Goal: Task Accomplishment & Management: Manage account settings

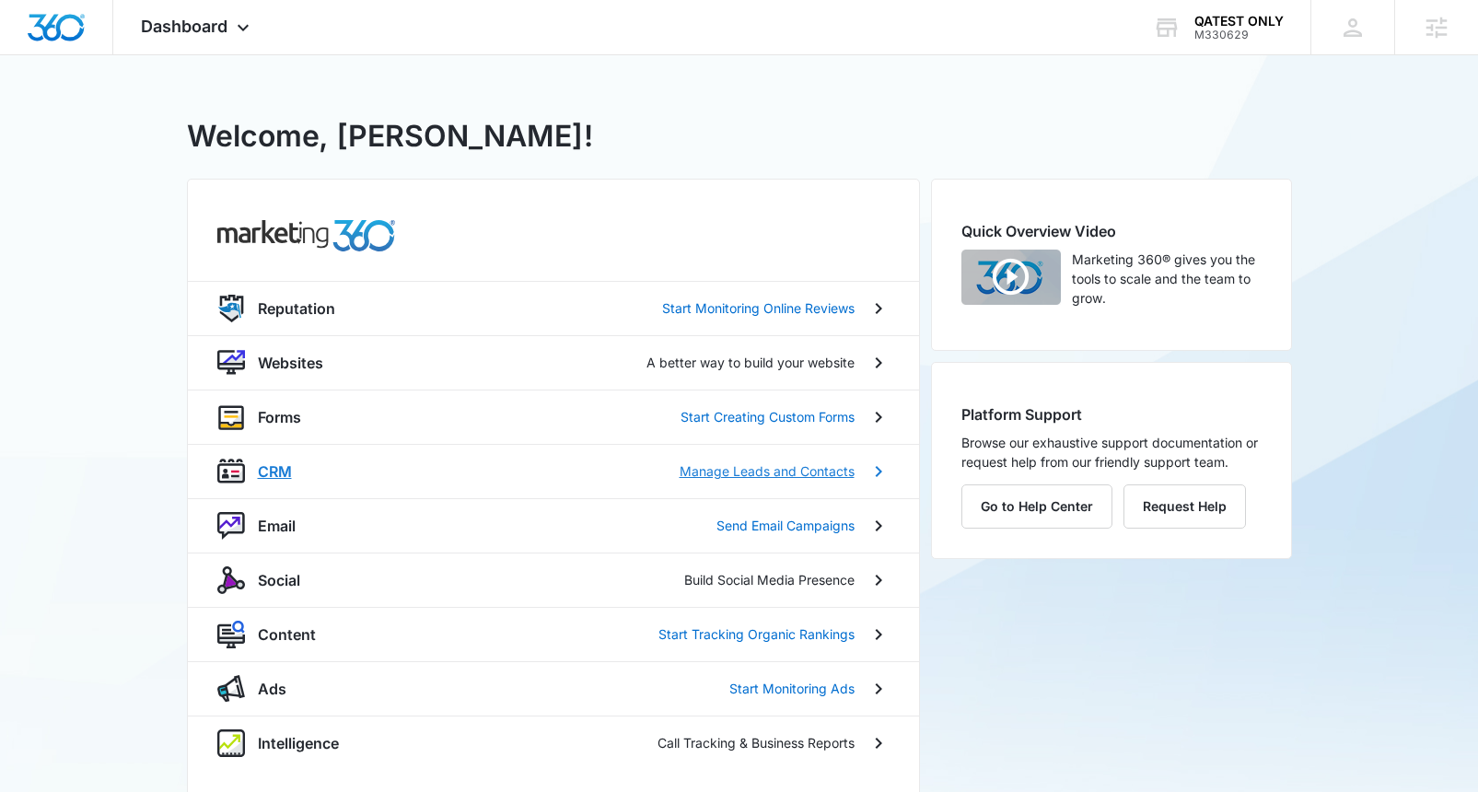
click at [282, 472] on p "CRM" at bounding box center [275, 471] width 34 height 22
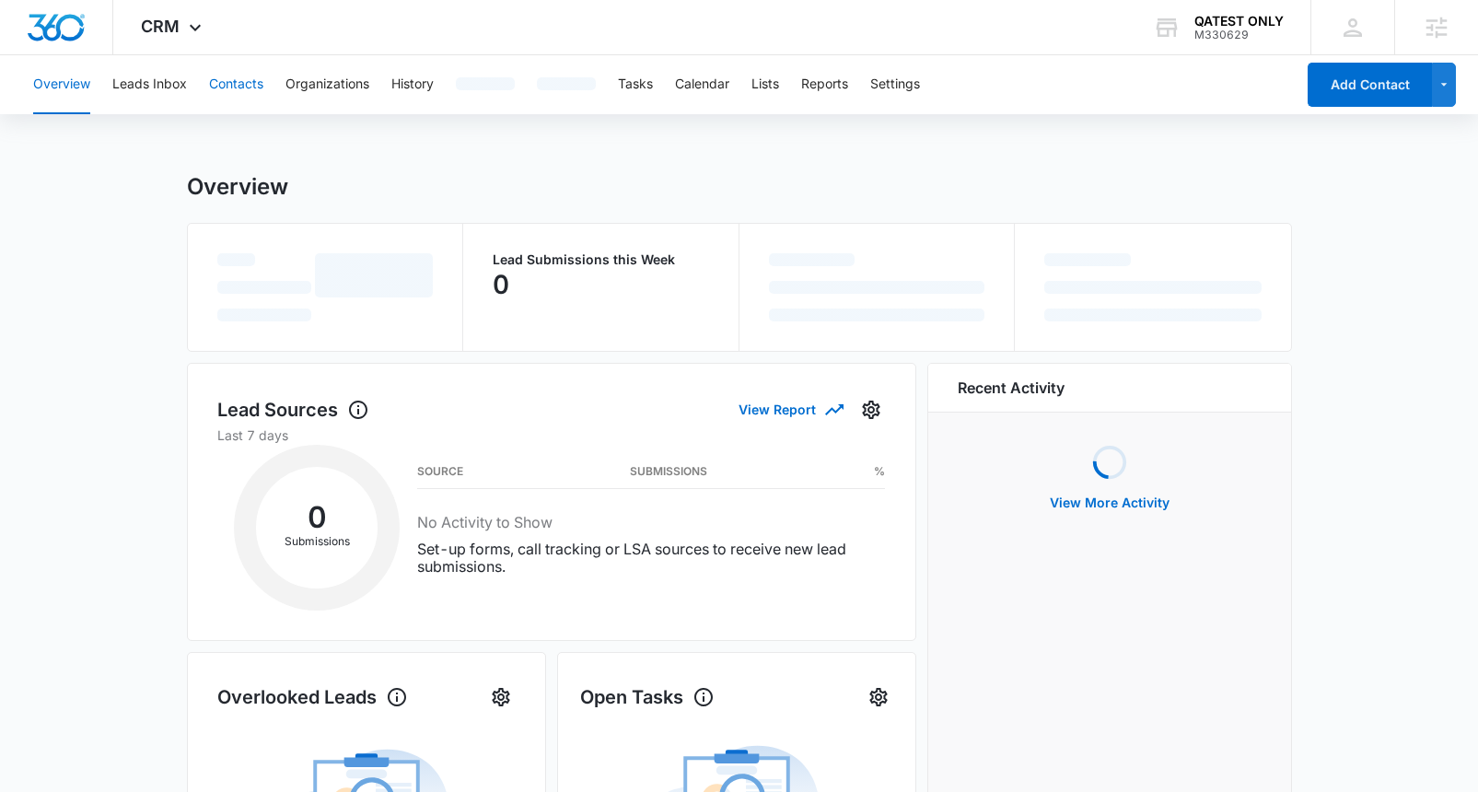
click at [250, 85] on button "Contacts" at bounding box center [236, 84] width 54 height 59
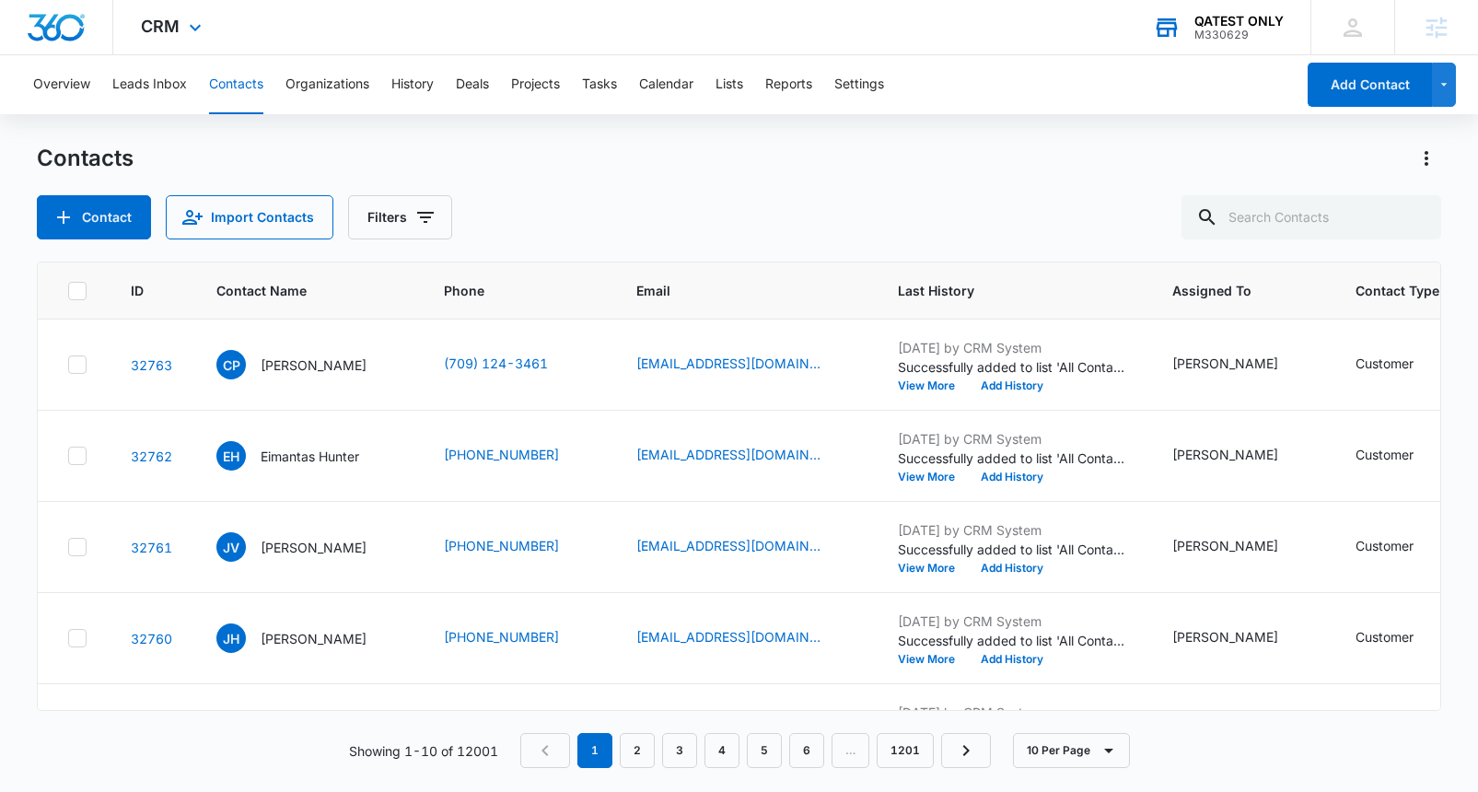
click at [1249, 25] on div "QATEST ONLY" at bounding box center [1238, 21] width 89 height 15
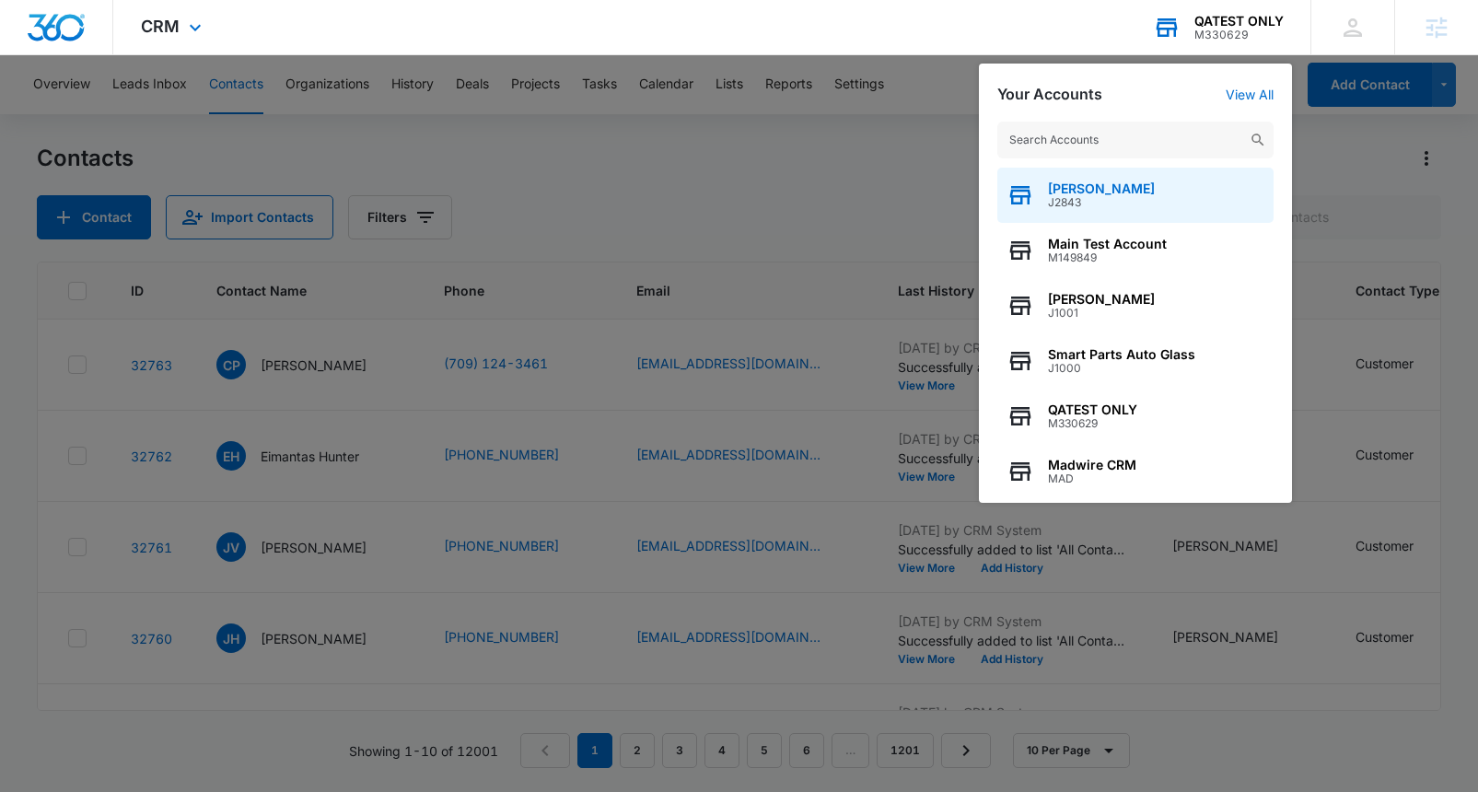
click at [1136, 188] on span "[PERSON_NAME]" at bounding box center [1101, 188] width 107 height 15
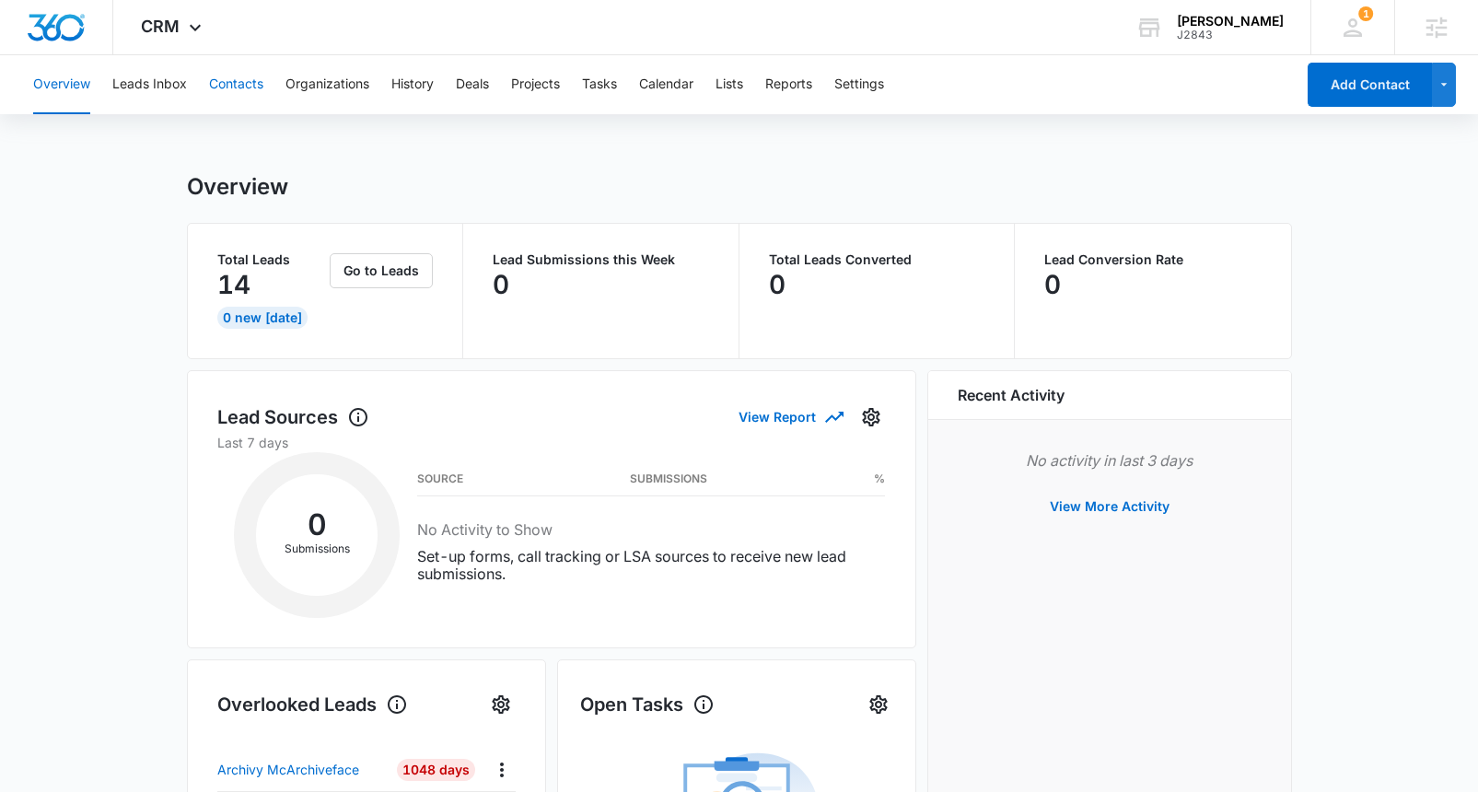
click at [242, 80] on button "Contacts" at bounding box center [236, 84] width 54 height 59
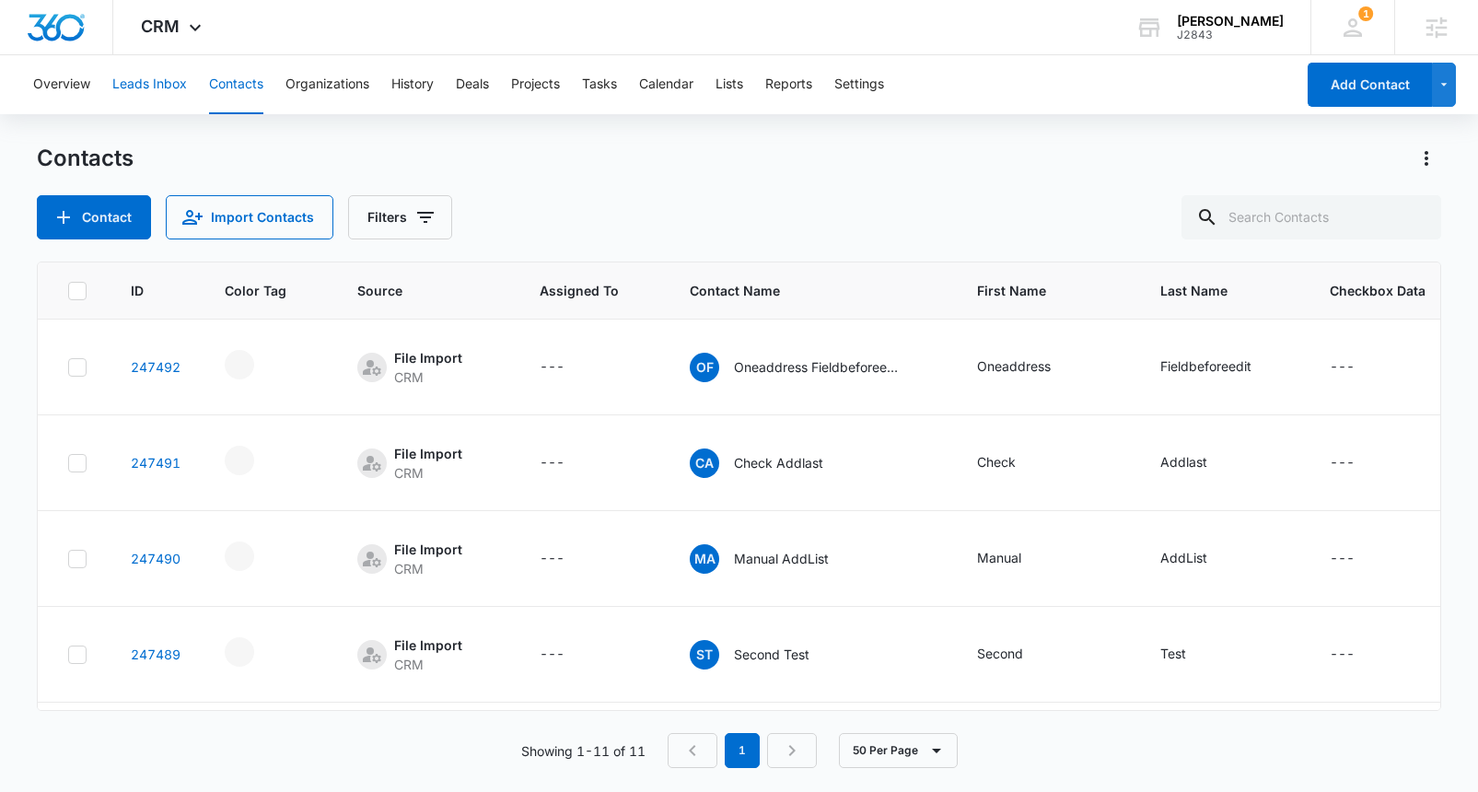
click at [153, 86] on button "Leads Inbox" at bounding box center [149, 84] width 75 height 59
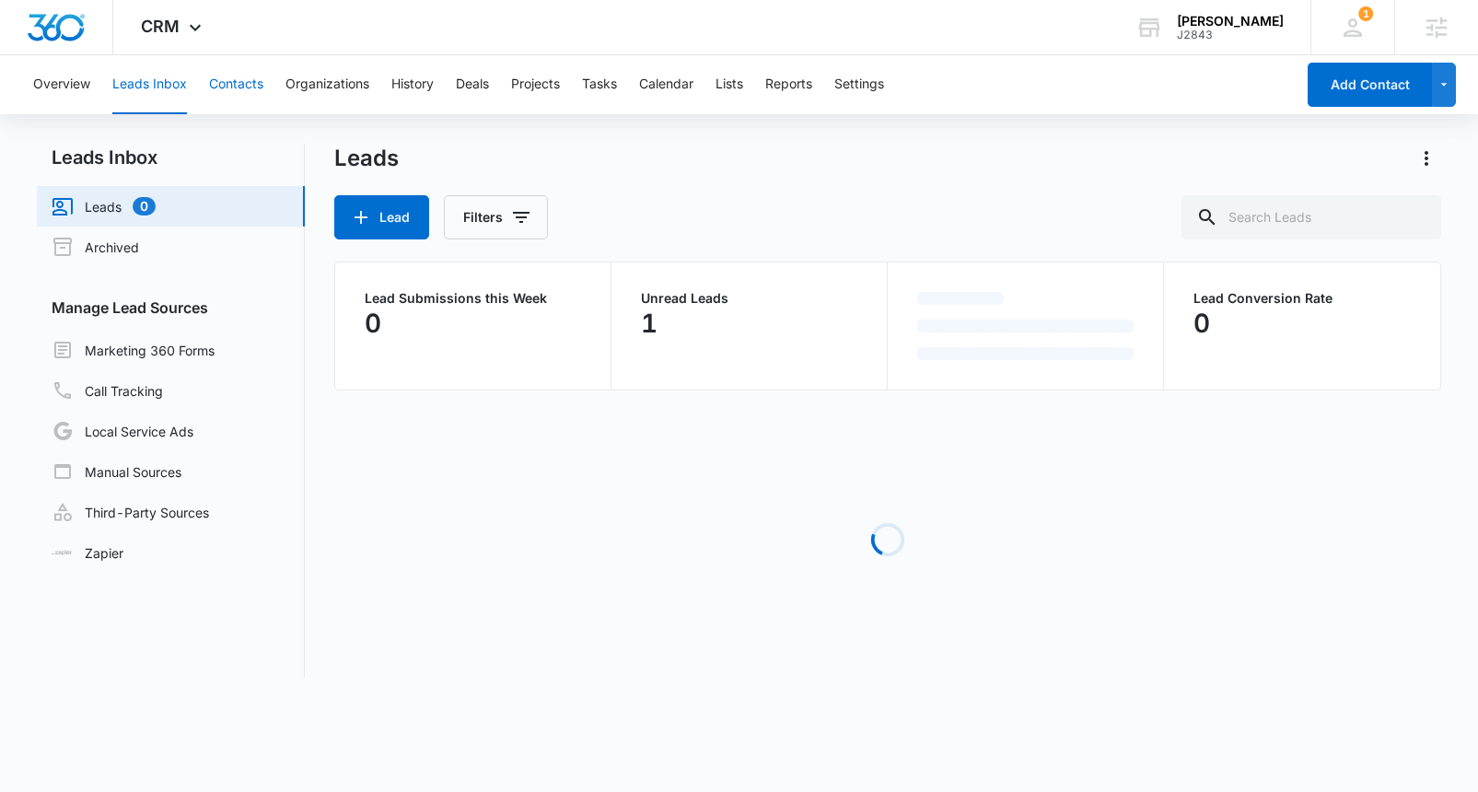
click at [231, 87] on button "Contacts" at bounding box center [236, 84] width 54 height 59
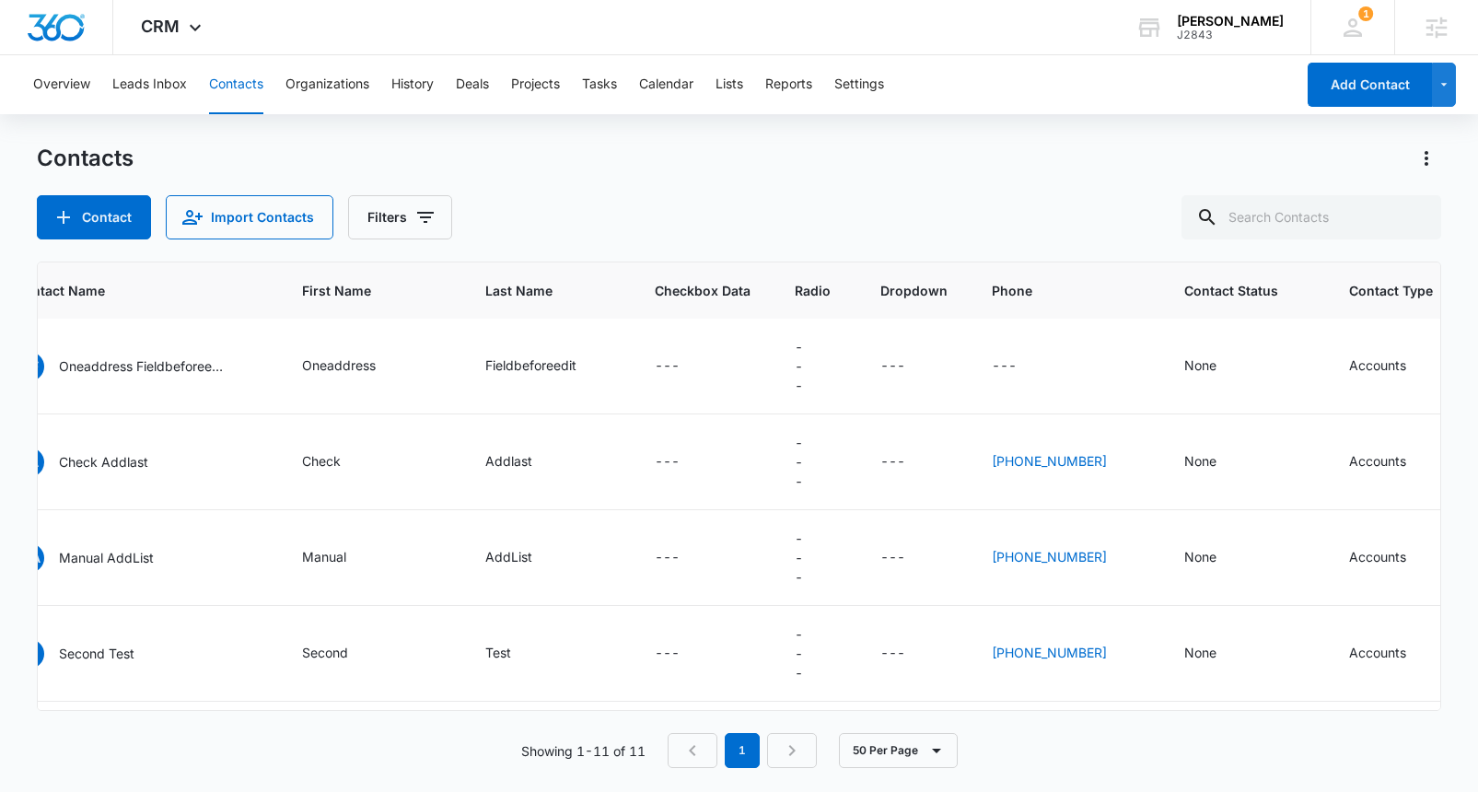
scroll to position [1, 779]
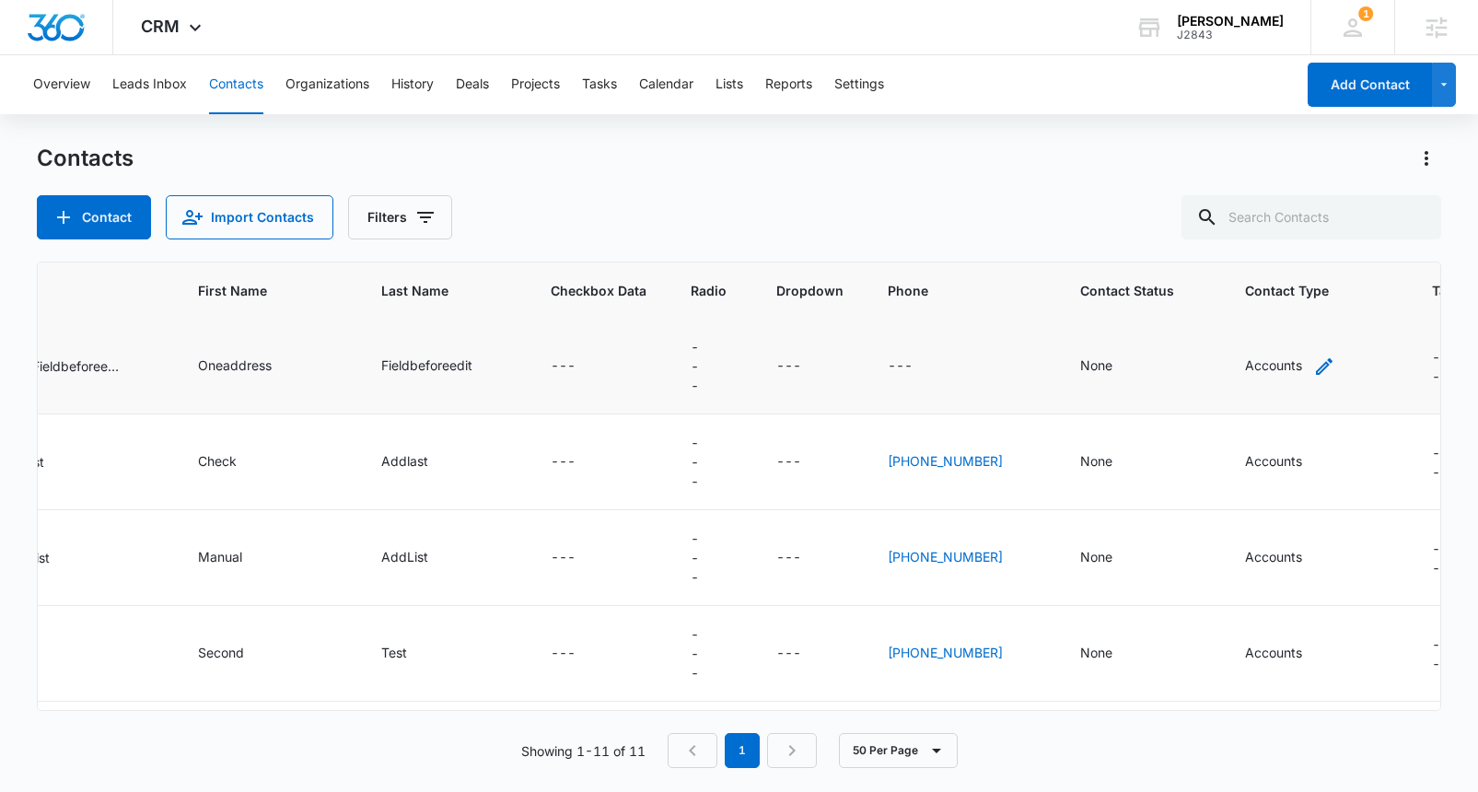
click at [1316, 368] on icon "Contact Type - Accounts - Select to Edit Field" at bounding box center [1324, 366] width 17 height 17
click at [1243, 248] on icon "Remove Accounts" at bounding box center [1244, 247] width 11 height 11
click at [1287, 309] on button "Save" at bounding box center [1288, 306] width 54 height 35
click at [1124, 367] on icon "Contact Status - None - Select to Edit Field" at bounding box center [1135, 366] width 22 height 22
click at [1125, 244] on div at bounding box center [1128, 248] width 29 height 29
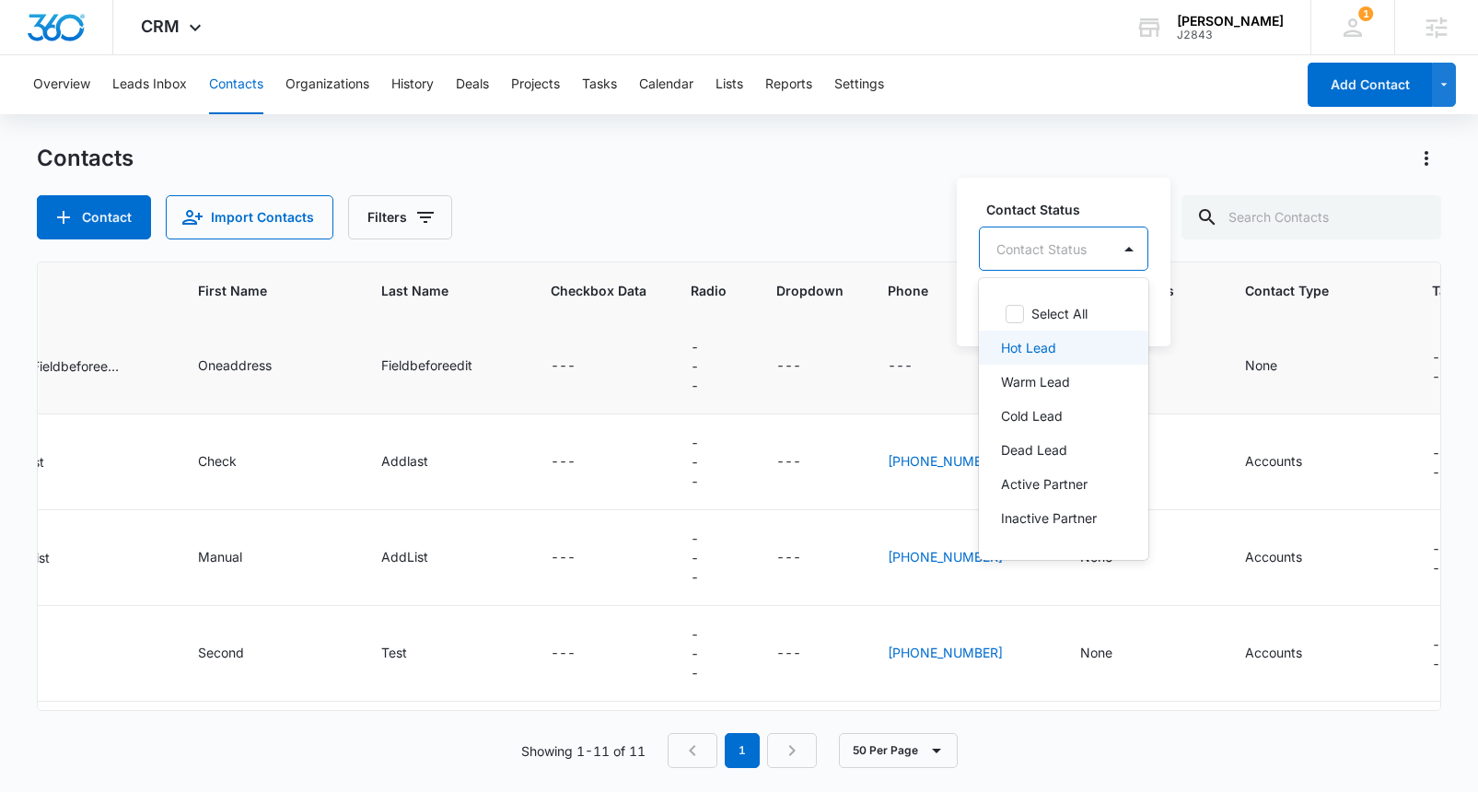
click at [1045, 347] on p "Hot Lead" at bounding box center [1028, 347] width 55 height 19
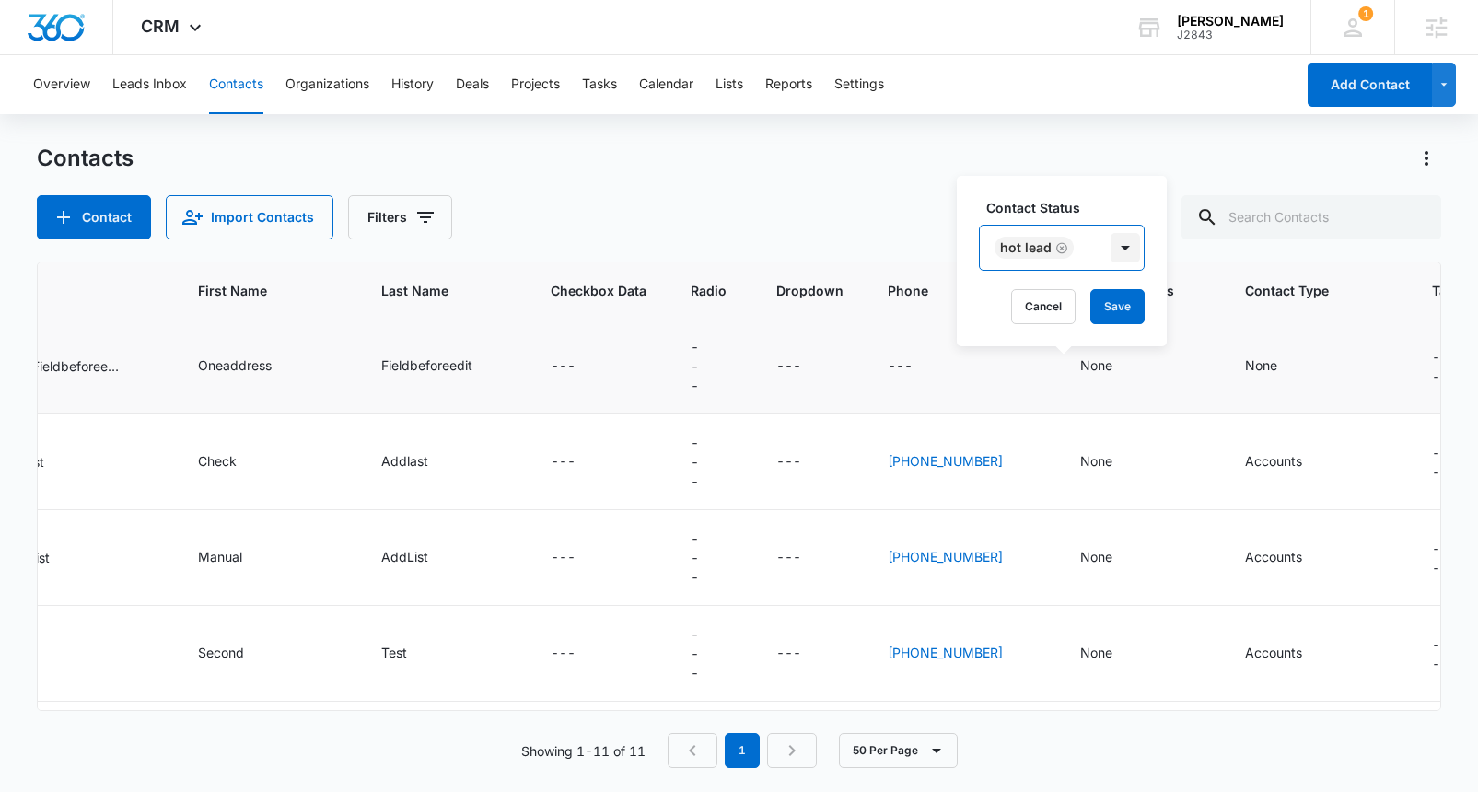
click at [1128, 246] on div at bounding box center [1125, 247] width 29 height 29
click at [1124, 309] on button "Save" at bounding box center [1117, 306] width 54 height 35
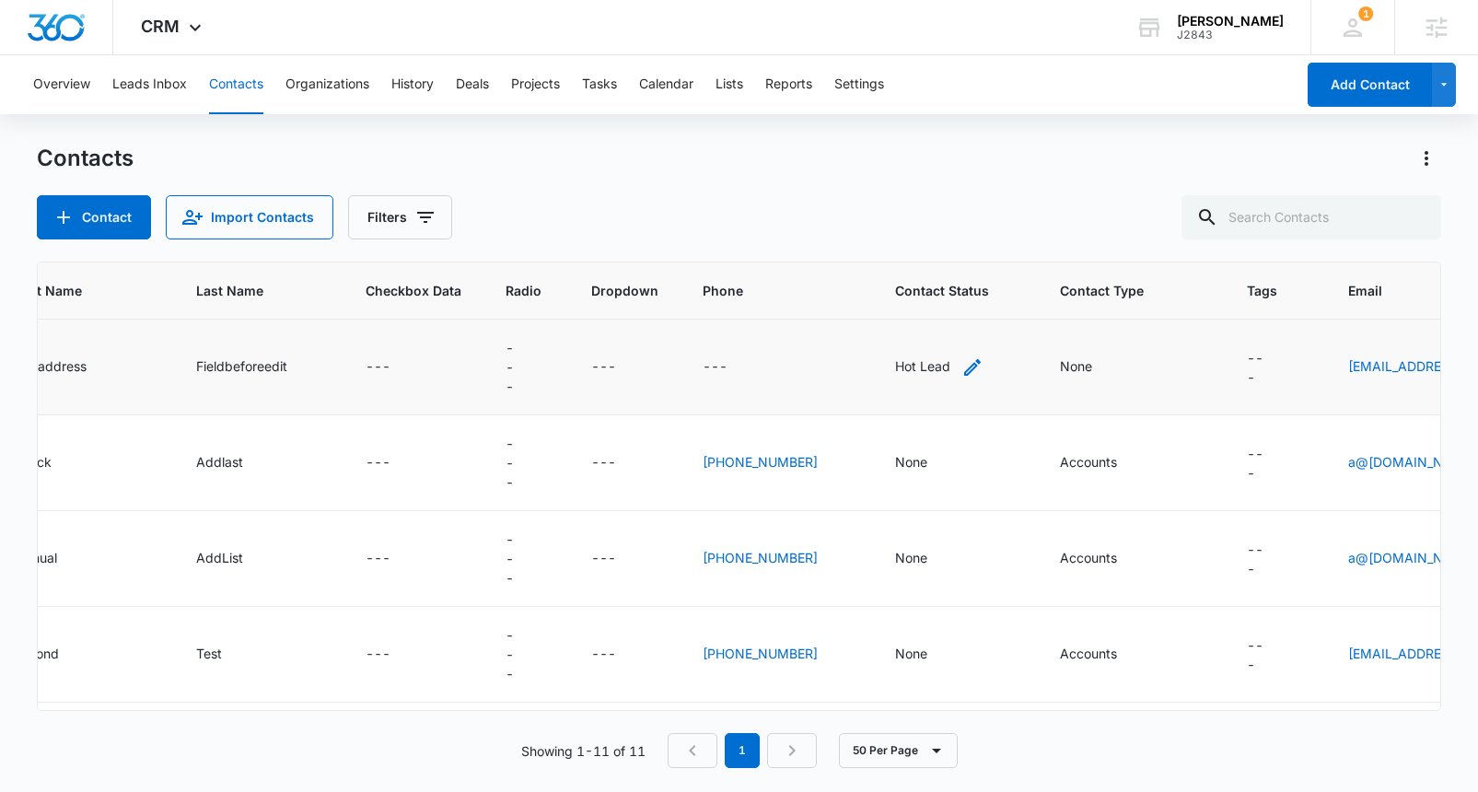
scroll to position [0, 969]
click at [957, 366] on icon "Contact Status - Hot Lead - Select to Edit Field" at bounding box center [968, 367] width 22 height 22
click at [884, 250] on icon "Remove Hot Lead" at bounding box center [885, 249] width 13 height 14
click at [955, 314] on button "Save" at bounding box center [945, 307] width 54 height 35
click at [737, 369] on icon "Phone - - Select to Edit Field" at bounding box center [745, 367] width 17 height 17
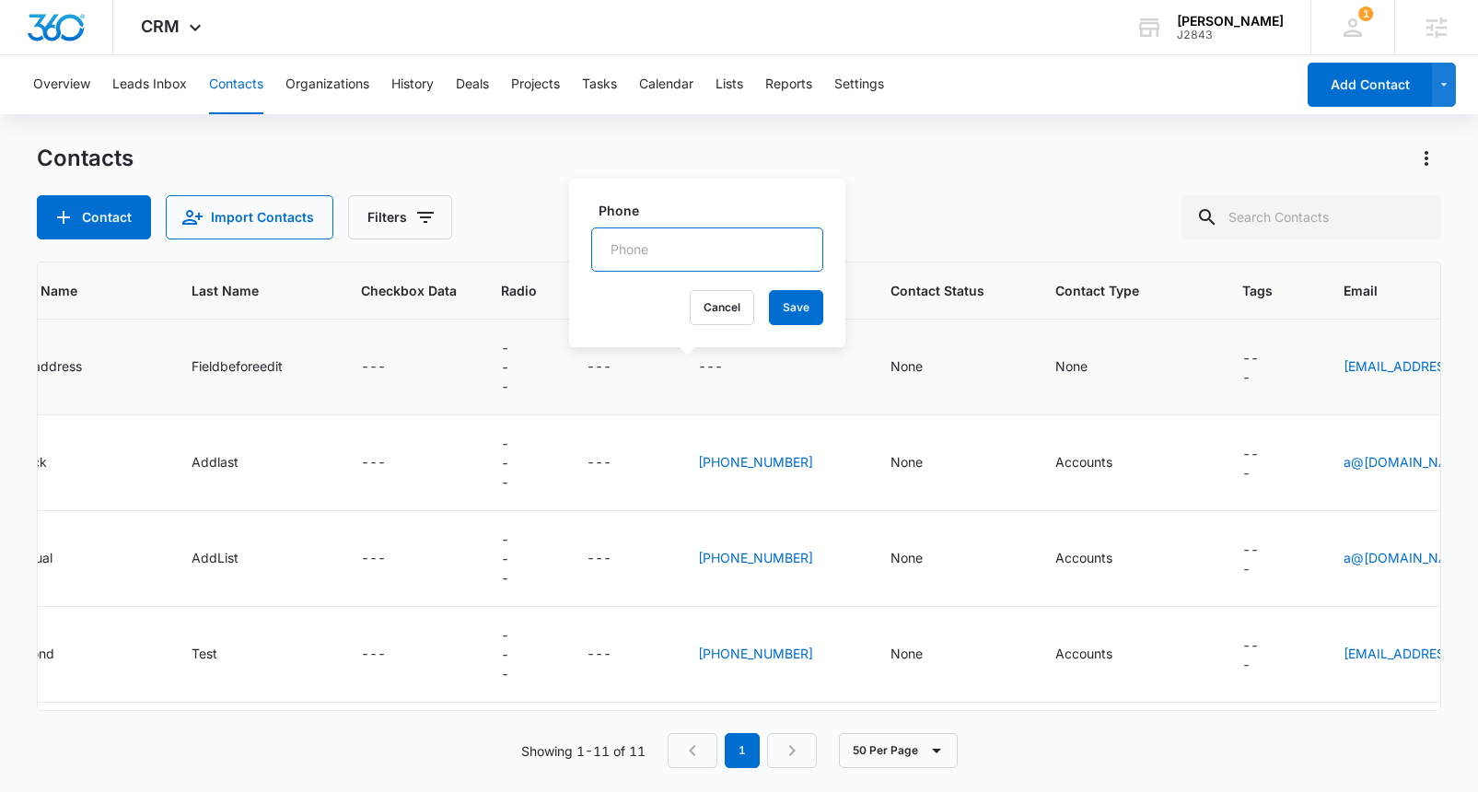
click at [701, 251] on input "Phone" at bounding box center [707, 249] width 232 height 44
click at [827, 465] on icon "Phone - (970) 456-1232 - Select to Edit Field" at bounding box center [835, 463] width 17 height 17
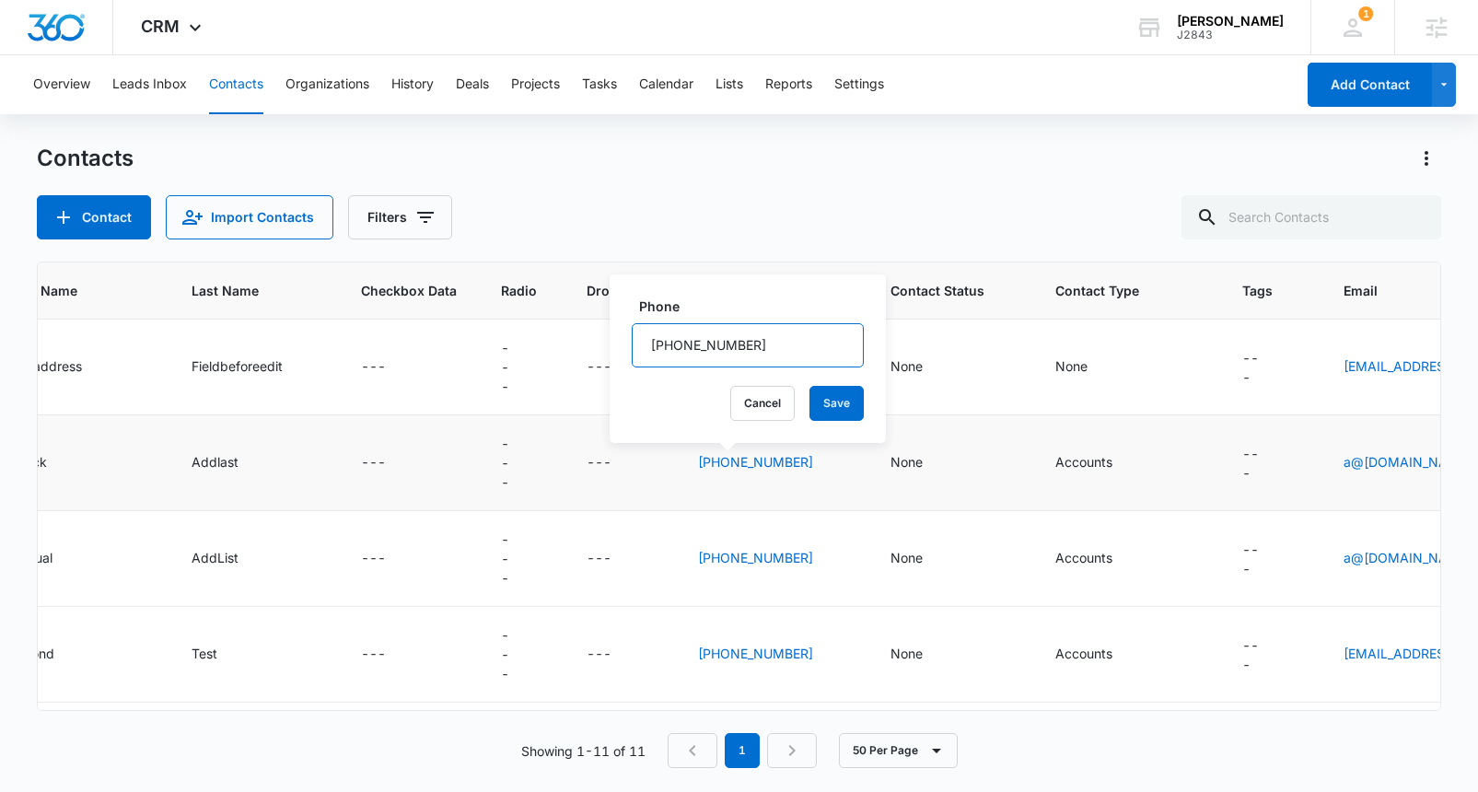
click at [766, 342] on input "Phone" at bounding box center [748, 345] width 232 height 44
drag, startPoint x: 759, startPoint y: 344, endPoint x: 609, endPoint y: 333, distance: 150.5
click at [610, 333] on div "Phone Cancel Save" at bounding box center [748, 358] width 276 height 169
click at [810, 403] on button "Save" at bounding box center [837, 403] width 54 height 35
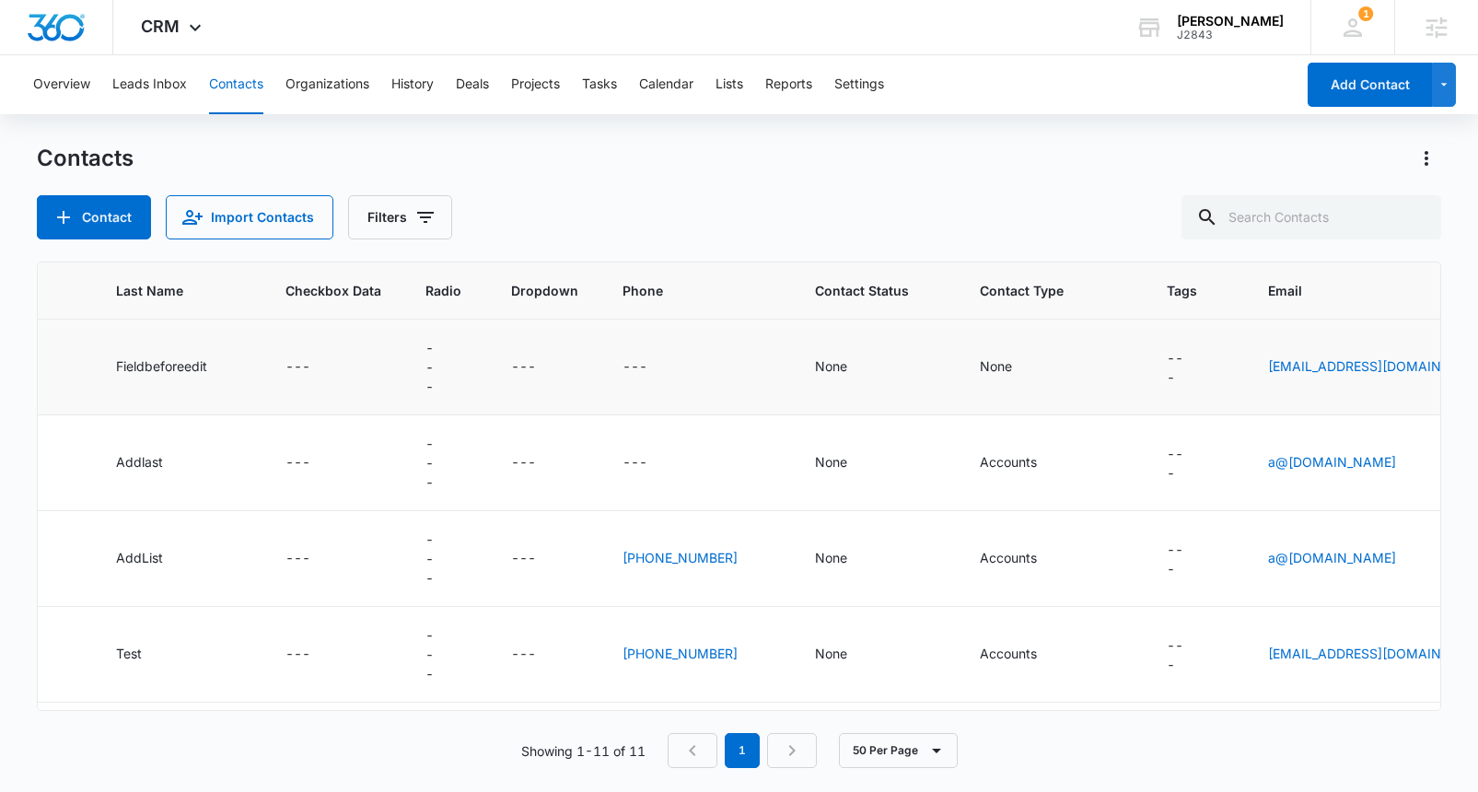
scroll to position [0, 1046]
click at [548, 366] on icon "Dropdown - - Select to Edit Field" at bounding box center [556, 367] width 17 height 17
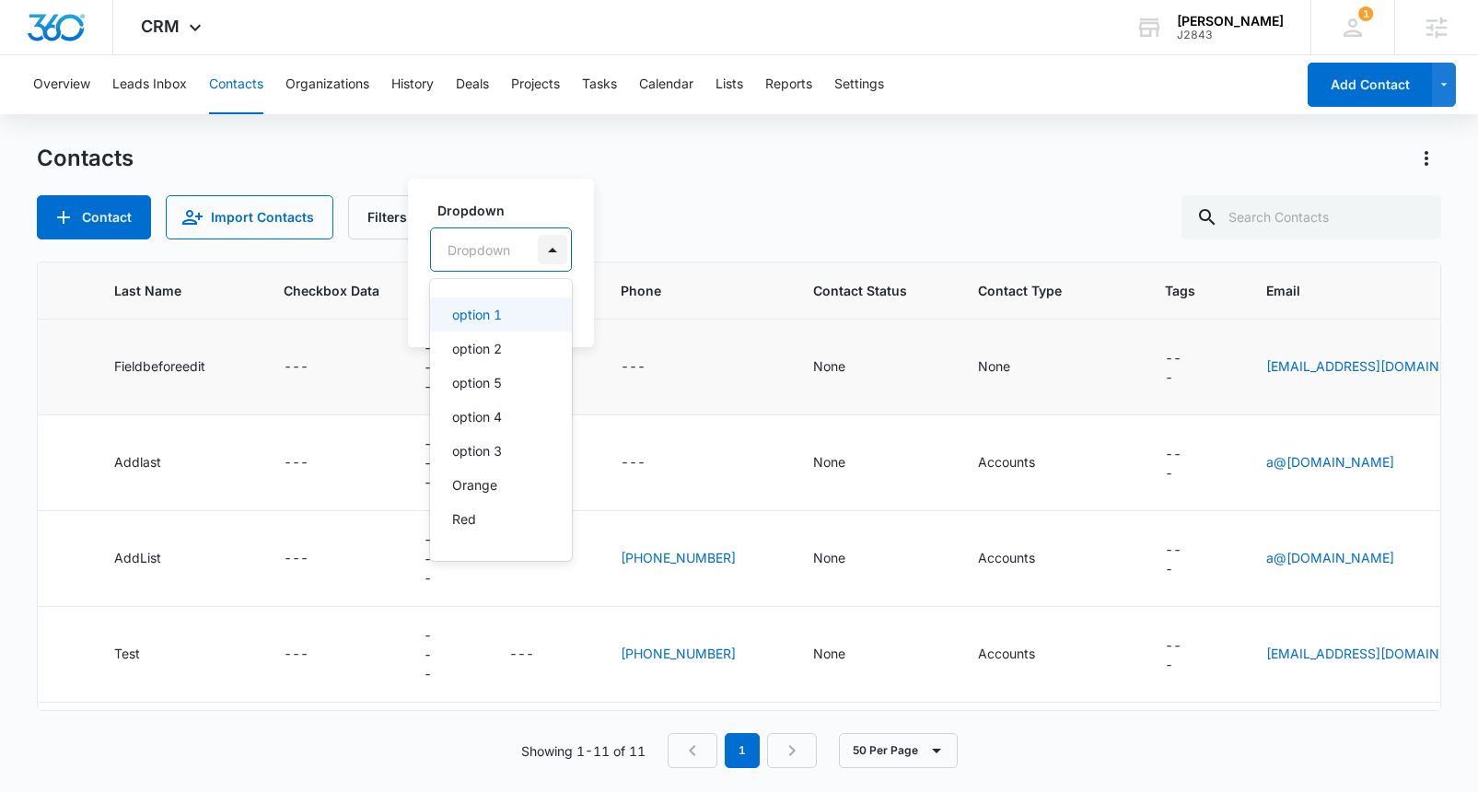
click at [556, 245] on div at bounding box center [552, 249] width 29 height 29
click at [502, 311] on div "option 1" at bounding box center [499, 314] width 94 height 19
click at [551, 308] on button "Save" at bounding box center [539, 307] width 54 height 35
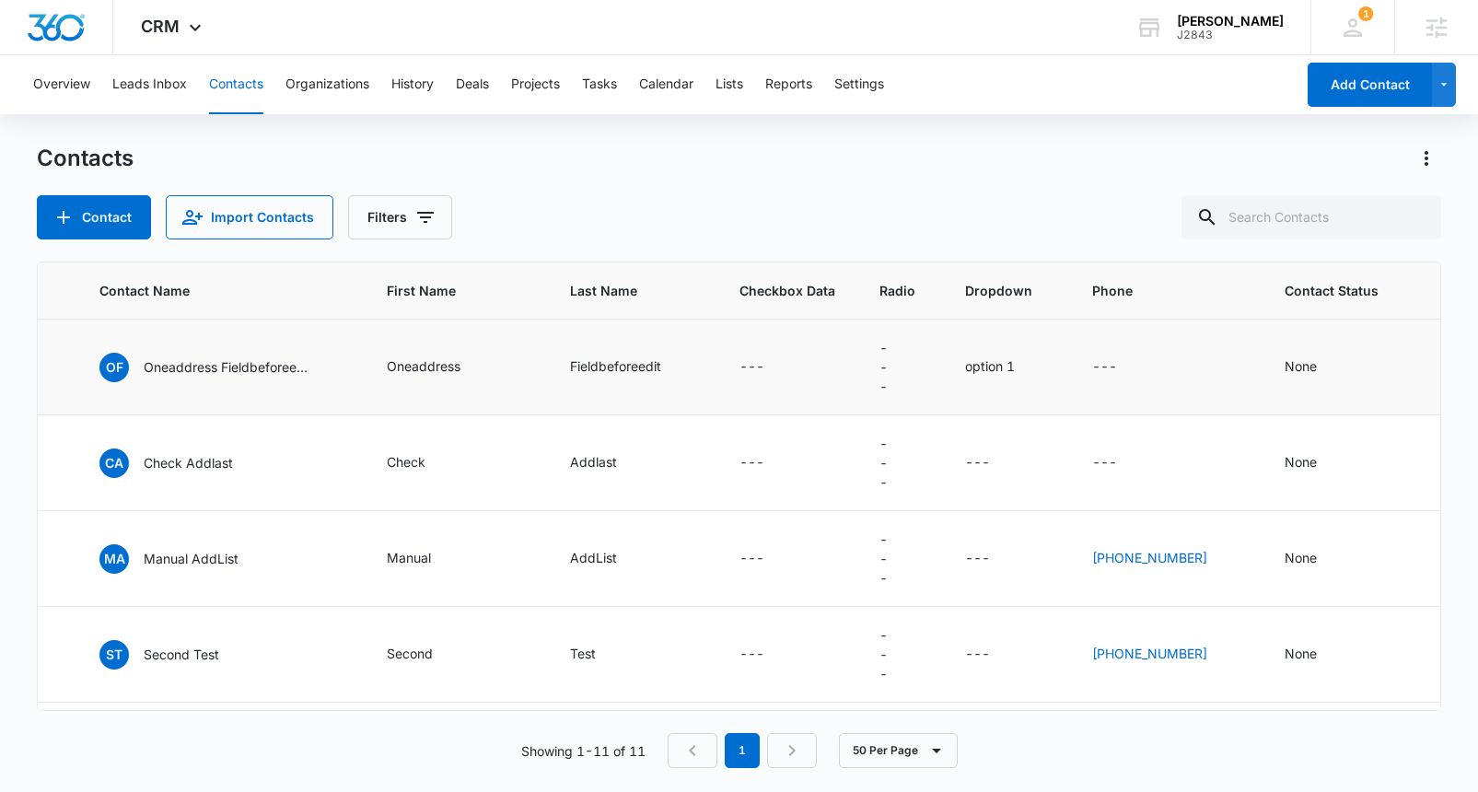
scroll to position [0, 731]
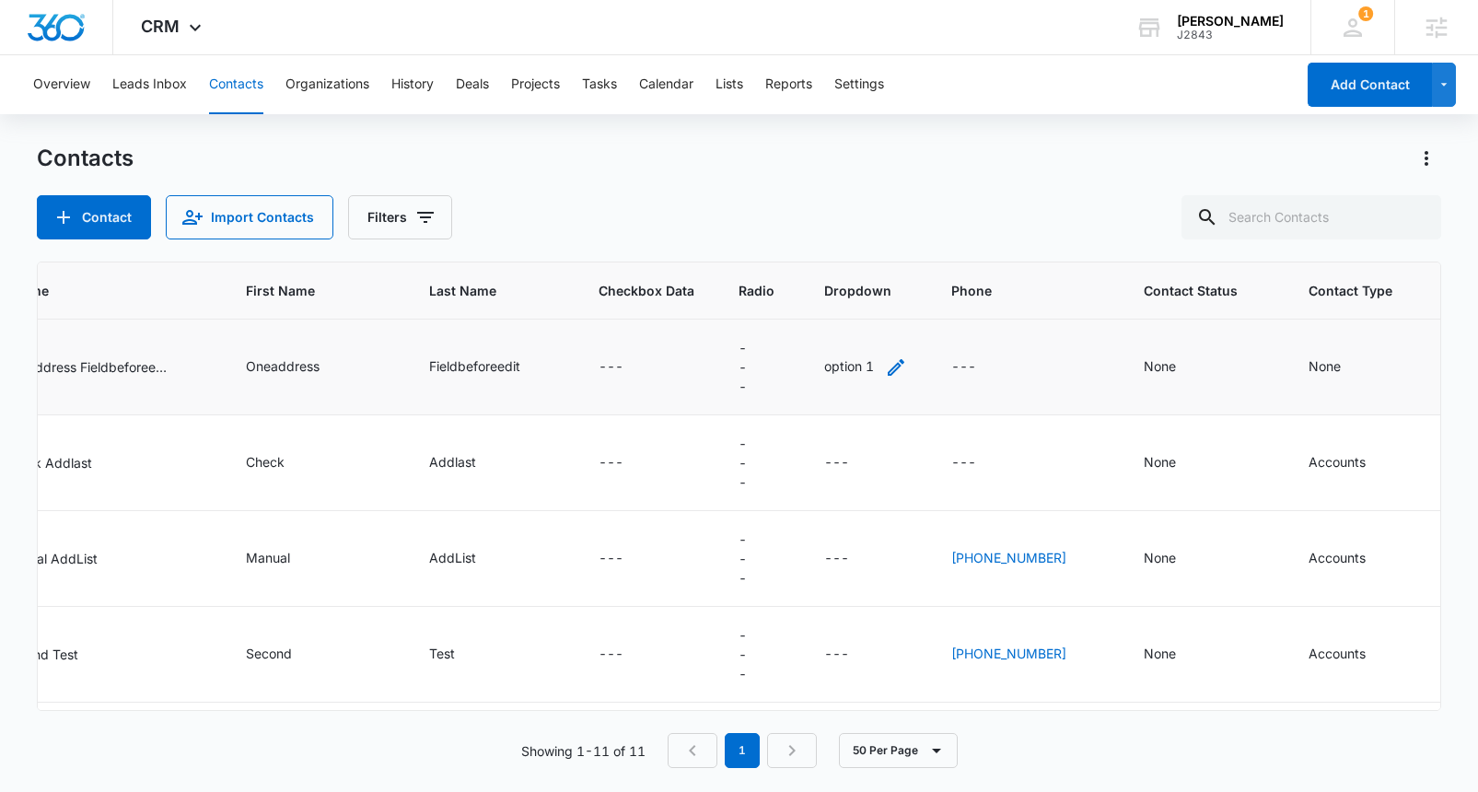
click at [885, 369] on icon "Dropdown - option 1 - Select to Edit Field" at bounding box center [896, 367] width 22 height 22
click at [867, 309] on button "Save" at bounding box center [875, 307] width 54 height 35
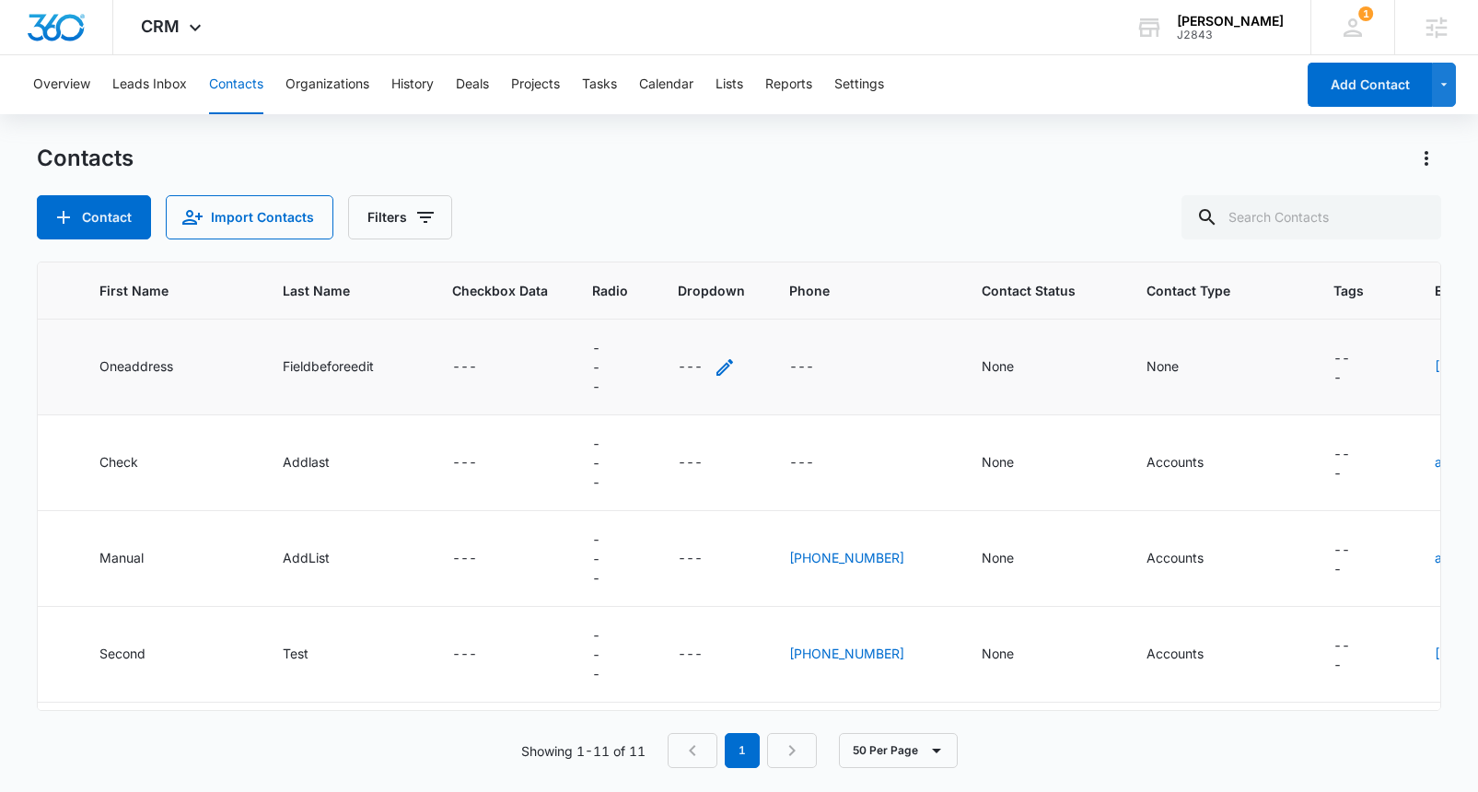
scroll to position [0, 879]
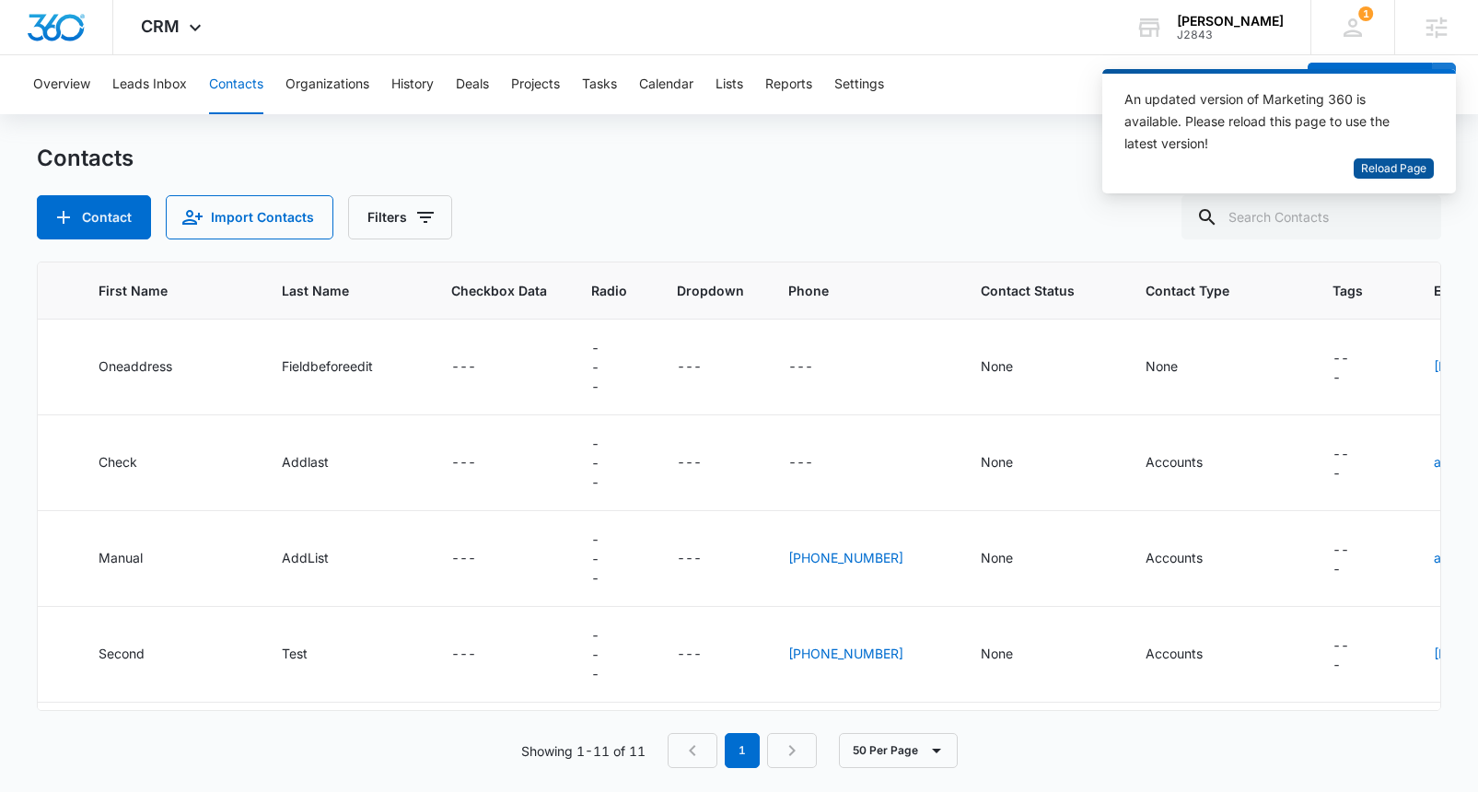
click at [1380, 168] on span "Reload Page" at bounding box center [1393, 168] width 65 height 17
